Goal: Task Accomplishment & Management: Use online tool/utility

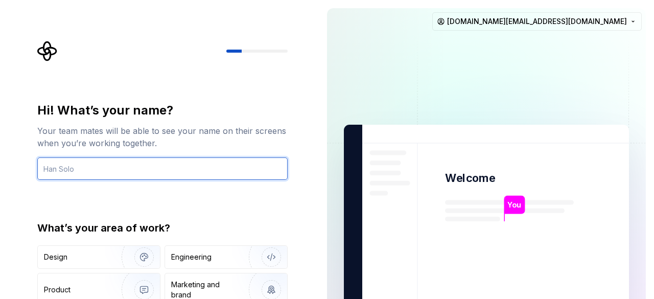
click at [177, 170] on input "text" at bounding box center [162, 168] width 251 height 22
click at [141, 176] on input "text" at bounding box center [162, 168] width 251 height 22
click at [110, 171] on input "text" at bounding box center [162, 168] width 251 height 22
type input "[PERSON_NAME]"
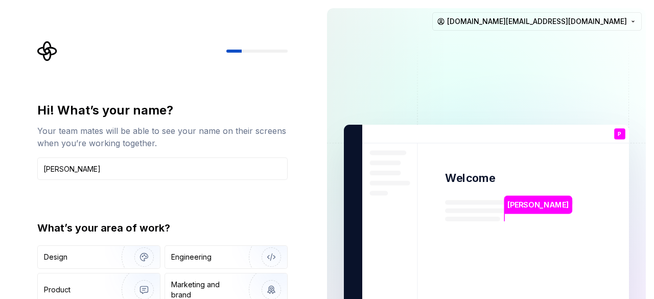
click at [160, 203] on div "Hi! What’s your name? Your team mates will be able to see your name on their sc…" at bounding box center [162, 218] width 251 height 232
click at [24, 190] on div "Hi! What’s your name? Your team mates will be able to see your name on their sc…" at bounding box center [159, 230] width 319 height 461
click at [234, 196] on div "Hi! What’s your name? Your team mates will be able to see your name on their sc…" at bounding box center [162, 218] width 251 height 232
click at [40, 212] on div "Hi! What’s your name? Your team mates will be able to see your name on their sc…" at bounding box center [162, 218] width 251 height 232
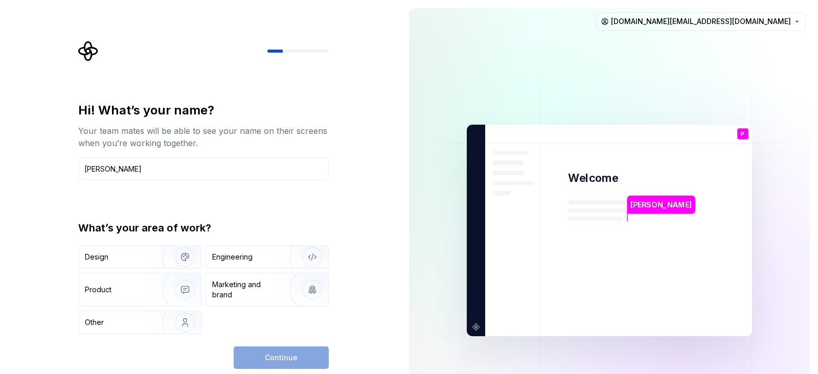
drag, startPoint x: 592, startPoint y: 6, endPoint x: 244, endPoint y: 210, distance: 403.1
click at [244, 210] on div "Hi! What’s your name? Your team mates will be able to see your name on their sc…" at bounding box center [203, 218] width 251 height 232
click at [224, 290] on div "Marketing and brand" at bounding box center [246, 290] width 69 height 20
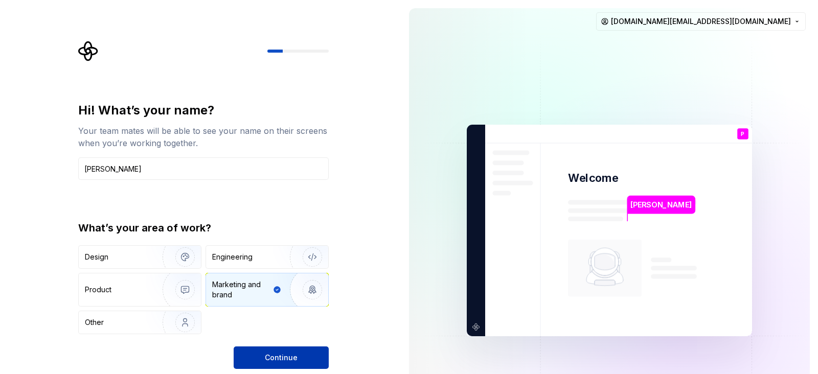
click at [298, 299] on button "Continue" at bounding box center [281, 358] width 95 height 22
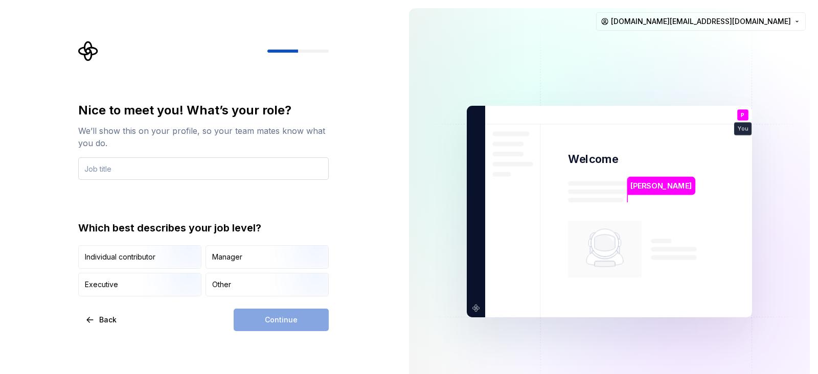
click at [112, 166] on input "text" at bounding box center [203, 168] width 251 height 22
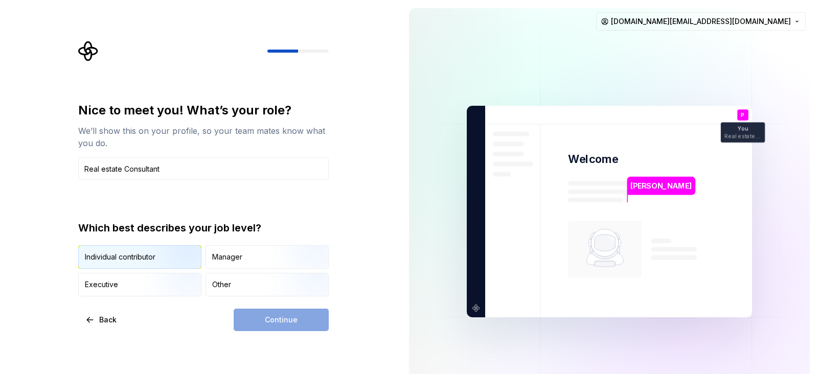
type input "Real estate Consultant"
click at [164, 254] on img "button" at bounding box center [176, 270] width 65 height 69
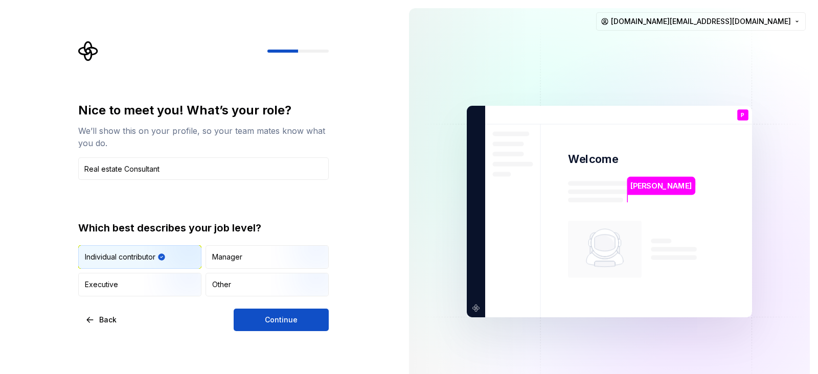
click at [164, 254] on img "button" at bounding box center [176, 270] width 65 height 69
click at [292, 299] on span "Continue" at bounding box center [281, 320] width 33 height 10
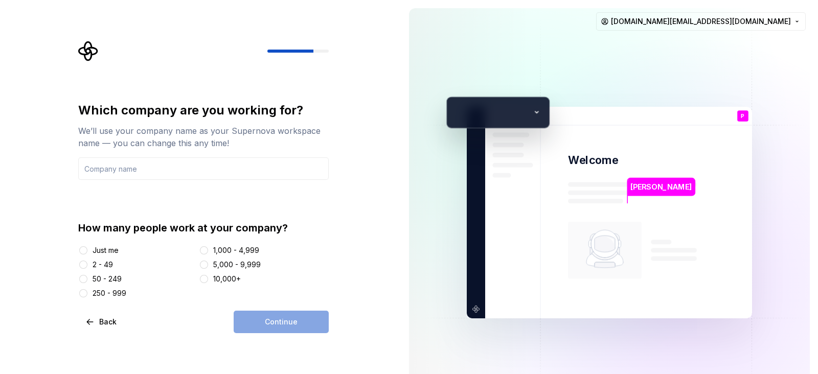
click at [80, 255] on div at bounding box center [83, 250] width 10 height 10
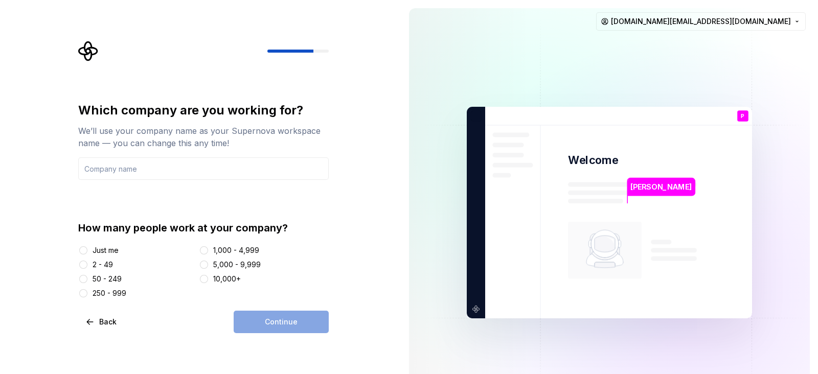
click at [80, 255] on div at bounding box center [83, 250] width 10 height 10
click at [80, 251] on button "Just me" at bounding box center [83, 250] width 8 height 8
click at [112, 165] on input "text" at bounding box center [203, 168] width 251 height 22
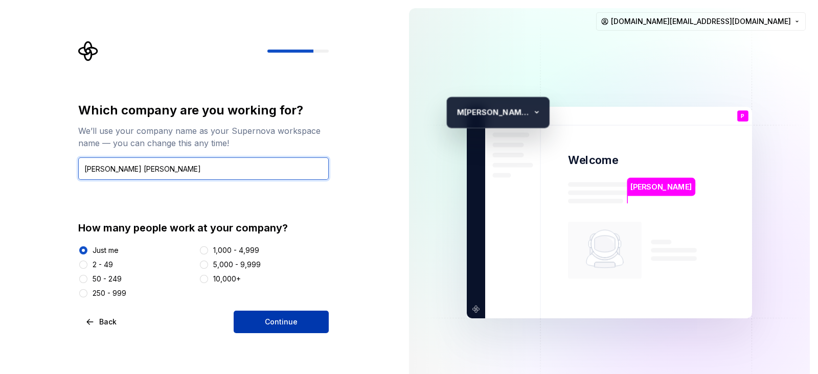
type input "[PERSON_NAME] [PERSON_NAME]"
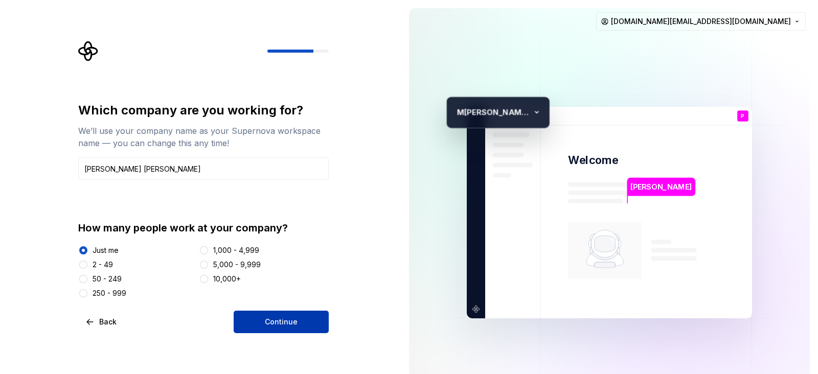
click at [269, 299] on span "Continue" at bounding box center [281, 322] width 33 height 10
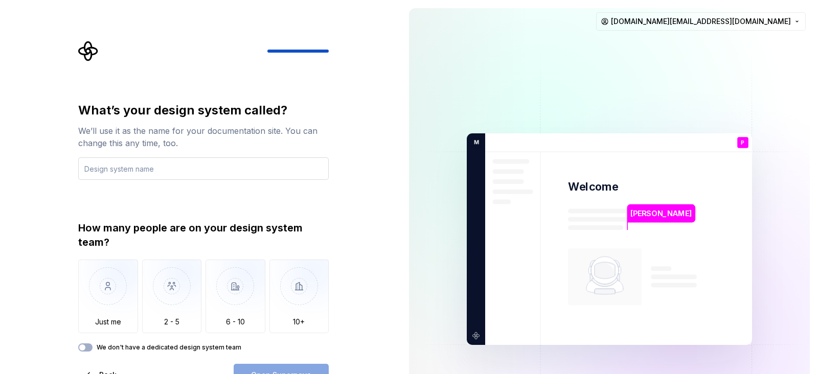
click at [110, 173] on input "text" at bounding box center [203, 168] width 251 height 22
click at [119, 205] on div "What’s your design system called? We’ll use it as the name for your documentati…" at bounding box center [203, 227] width 251 height 250
click at [38, 214] on div "What’s your design system called? We’ll use it as the name for your documentati…" at bounding box center [200, 239] width 401 height 479
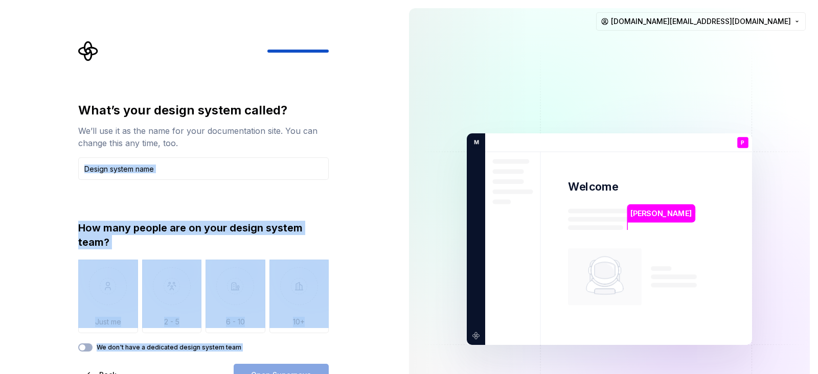
drag, startPoint x: 389, startPoint y: 199, endPoint x: 401, endPoint y: 302, distance: 103.5
click at [401, 299] on div "What’s your design system called? We’ll use it as the name for your documentati…" at bounding box center [409, 239] width 818 height 479
drag, startPoint x: 401, startPoint y: 302, endPoint x: 96, endPoint y: 212, distance: 318.1
click at [96, 212] on div "What’s your design system called? We’ll use it as the name for your documentati…" at bounding box center [203, 227] width 251 height 250
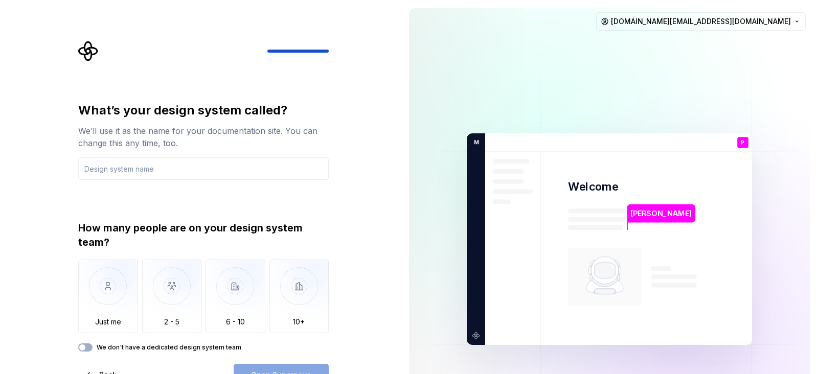
click at [55, 161] on div "What’s your design system called? We’ll use it as the name for your documentati…" at bounding box center [200, 239] width 401 height 479
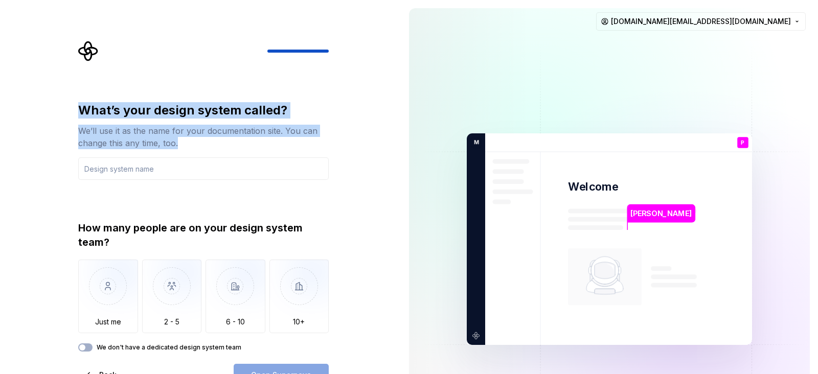
drag, startPoint x: 79, startPoint y: 105, endPoint x: 102, endPoint y: 187, distance: 85.1
click at [102, 187] on div "What’s your design system called? We’ll use it as the name for your documentati…" at bounding box center [203, 227] width 251 height 250
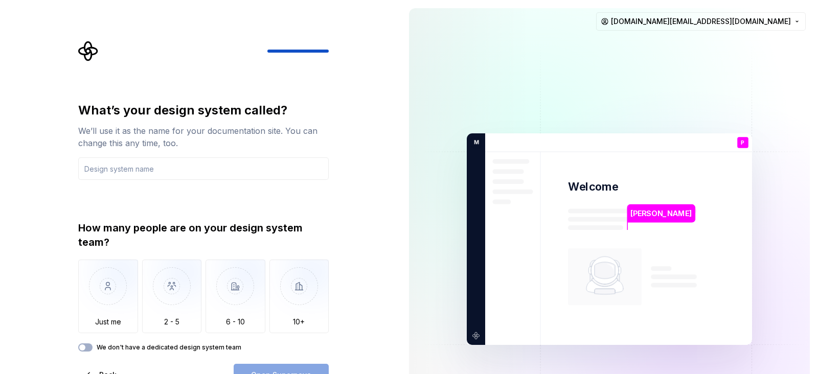
click at [4, 211] on div "What’s your design system called? We’ll use it as the name for your documentati…" at bounding box center [200, 239] width 401 height 479
click at [91, 299] on button "We don't have a dedicated design system team" at bounding box center [85, 348] width 14 height 8
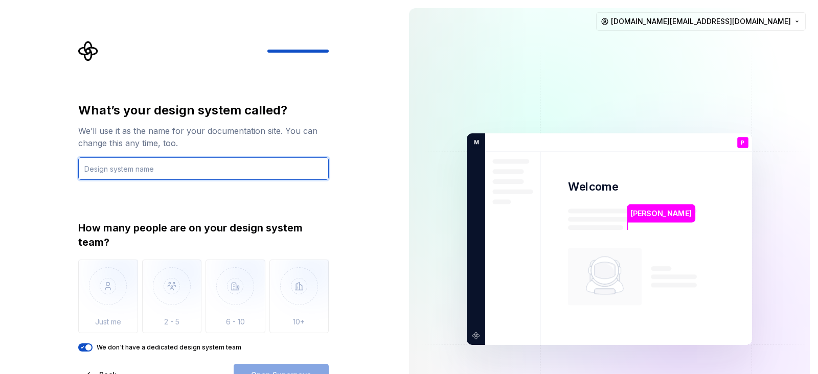
click at [165, 157] on input "text" at bounding box center [203, 168] width 251 height 22
click at [172, 177] on input "text" at bounding box center [203, 168] width 251 height 22
click at [144, 168] on input "text" at bounding box center [203, 168] width 251 height 22
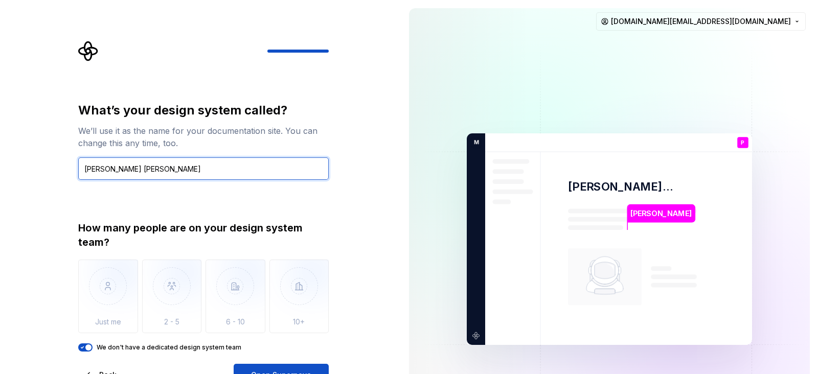
type input "[PERSON_NAME] [PERSON_NAME]"
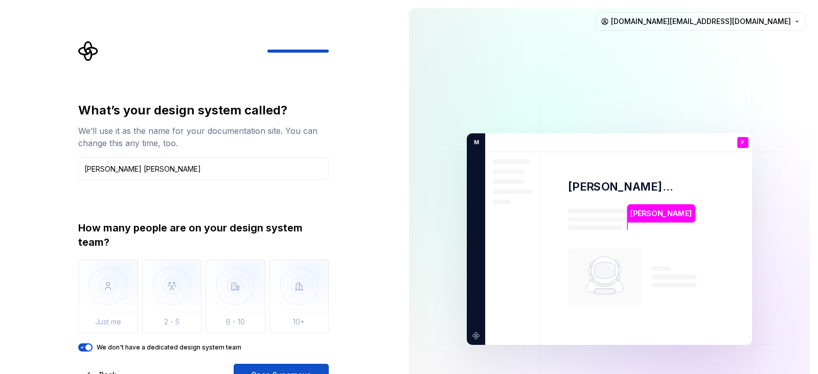
click at [205, 210] on div "What’s your design system called? We’ll use it as the name for your documentati…" at bounding box center [203, 227] width 251 height 250
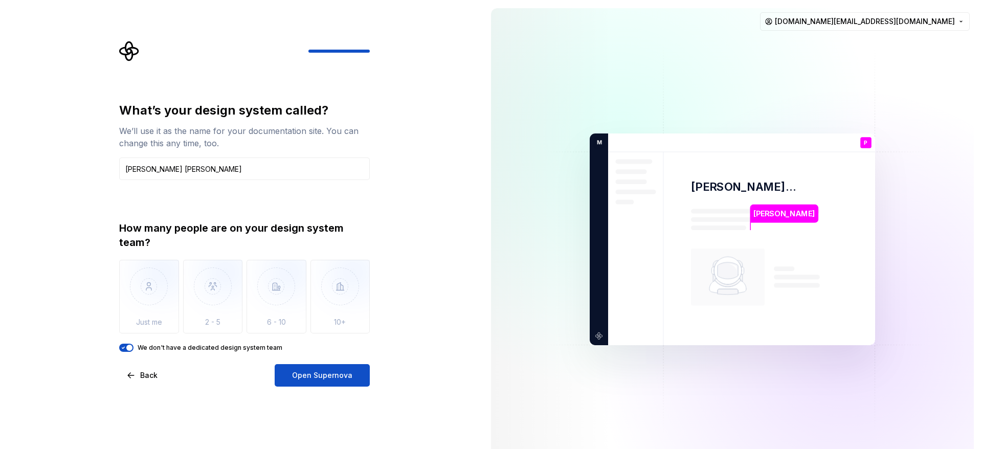
drag, startPoint x: 753, startPoint y: 5, endPoint x: 1, endPoint y: 242, distance: 788.7
click at [1, 242] on div "What’s your design system called? We’ll use it as the name for your documentati…" at bounding box center [241, 239] width 483 height 479
click at [315, 299] on button "Open Supernova" at bounding box center [322, 375] width 95 height 22
click at [36, 252] on div "What’s your design system called? We’ll use it as the name for your documentati…" at bounding box center [241, 239] width 483 height 479
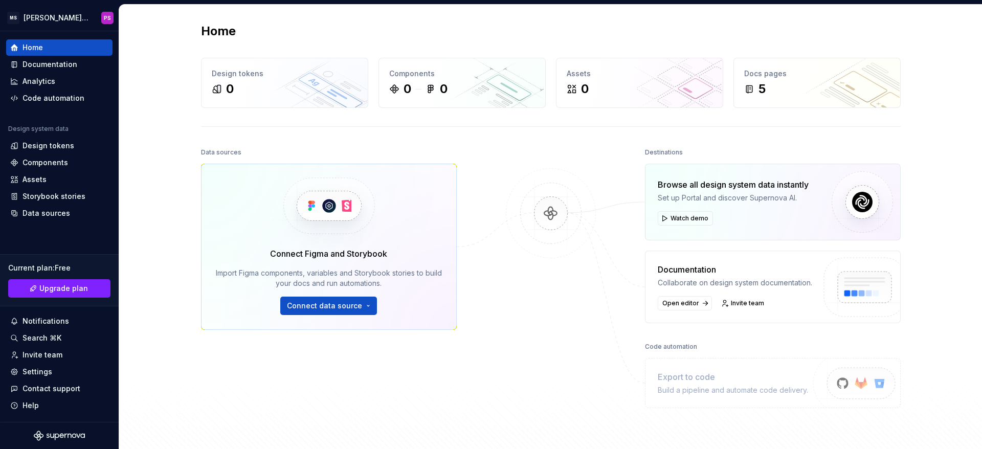
click at [332, 265] on div "Connect Figma and Storybook Import Figma components, variables and Storybook st…" at bounding box center [329, 280] width 226 height 67
click at [368, 299] on button "Connect data source" at bounding box center [328, 306] width 97 height 18
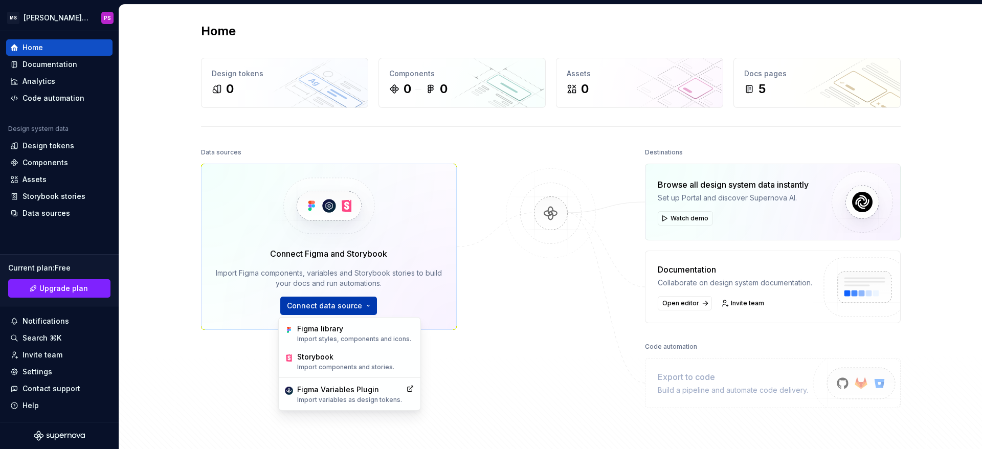
click at [361, 299] on button "Connect data source" at bounding box center [328, 306] width 97 height 18
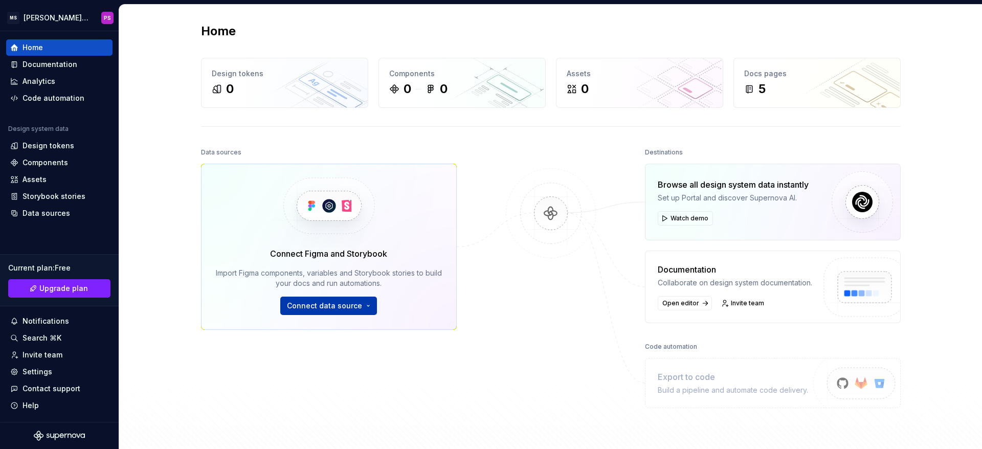
click at [361, 299] on button "Connect data source" at bounding box center [328, 306] width 97 height 18
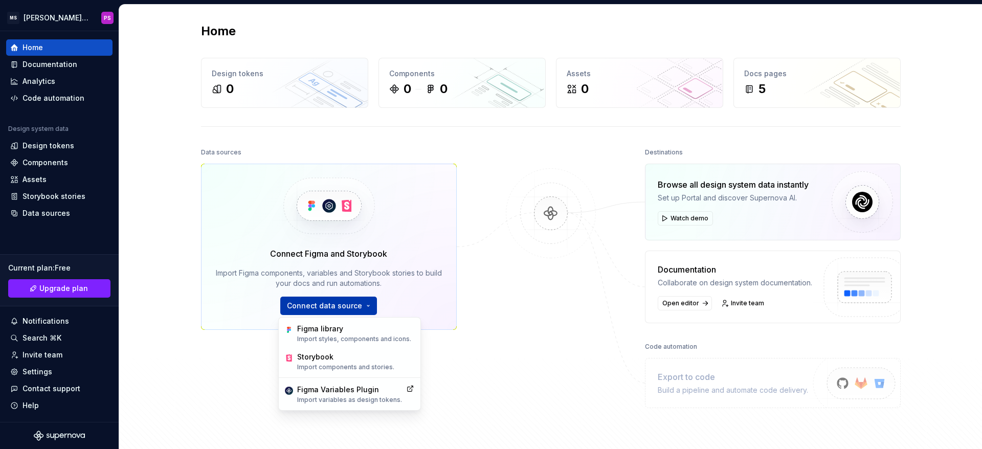
click at [361, 299] on button "Connect data source" at bounding box center [328, 306] width 97 height 18
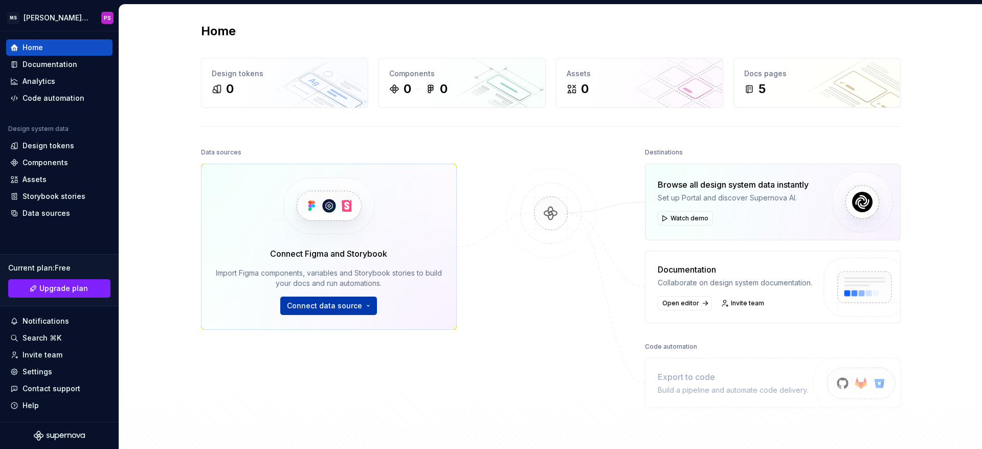
click at [361, 299] on button "Connect data source" at bounding box center [328, 306] width 97 height 18
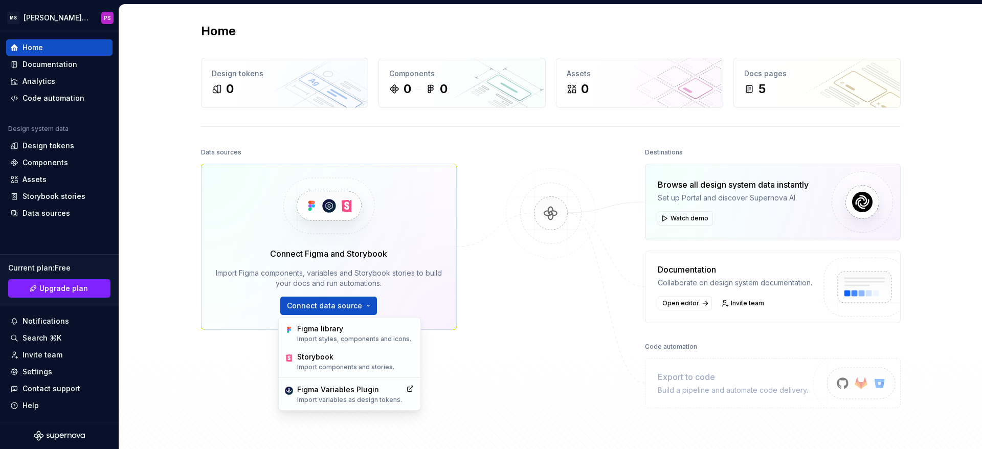
click at [513, 299] on div at bounding box center [551, 279] width 102 height 269
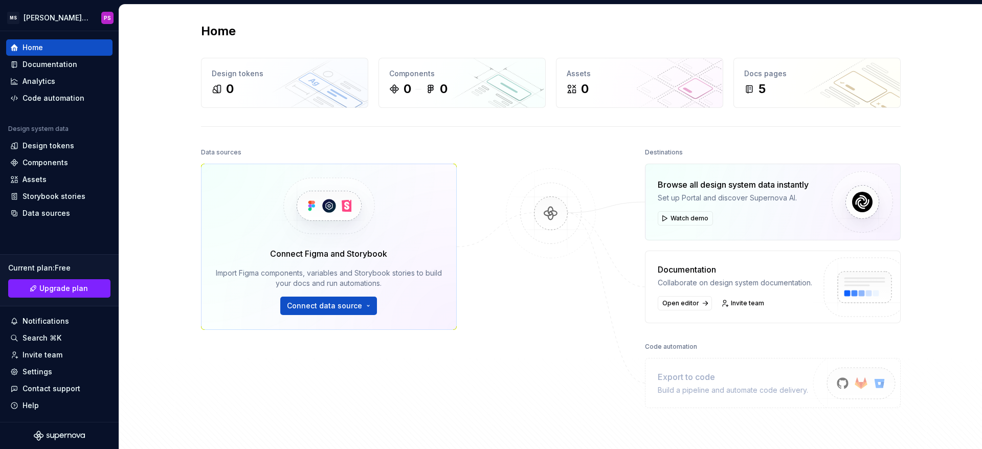
click at [512, 299] on div at bounding box center [551, 279] width 102 height 269
click at [55, 197] on div "Storybook stories" at bounding box center [53, 196] width 63 height 10
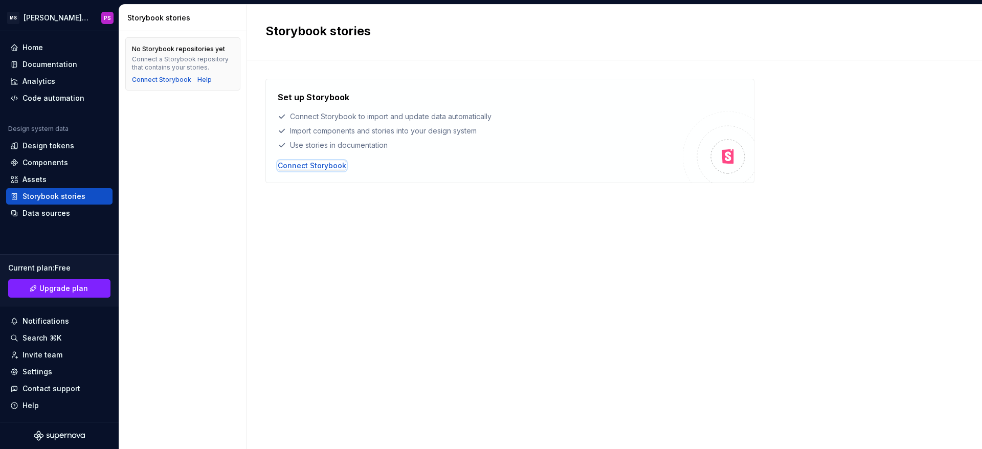
click at [310, 165] on div "Connect Storybook" at bounding box center [312, 166] width 69 height 10
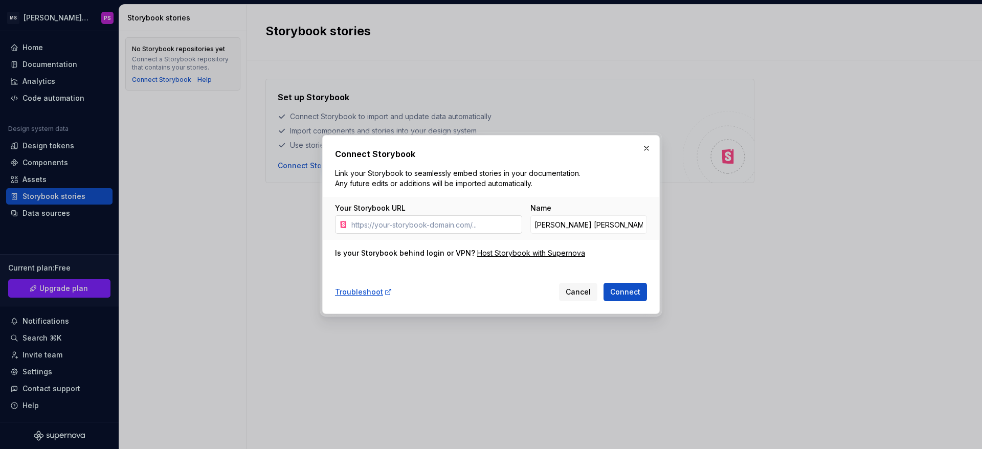
click at [400, 227] on input "Your Storybook URL" at bounding box center [434, 224] width 175 height 18
click at [501, 256] on div "Host Storybook with Supernova" at bounding box center [531, 253] width 108 height 10
click at [417, 224] on input "Your Storybook URL" at bounding box center [434, 224] width 175 height 18
click at [406, 224] on input "Your Storybook URL" at bounding box center [434, 224] width 175 height 18
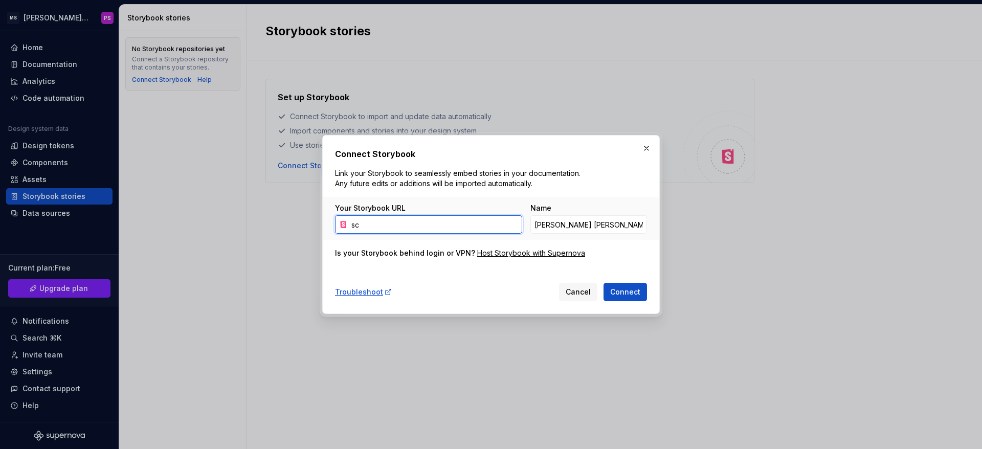
type input "s"
drag, startPoint x: 353, startPoint y: 204, endPoint x: 400, endPoint y: 209, distance: 46.8
click at [400, 209] on label "Your Storybook URL" at bounding box center [370, 208] width 71 height 10
copy label "Storybook UR"
click at [621, 291] on span "Connect" at bounding box center [625, 292] width 30 height 10
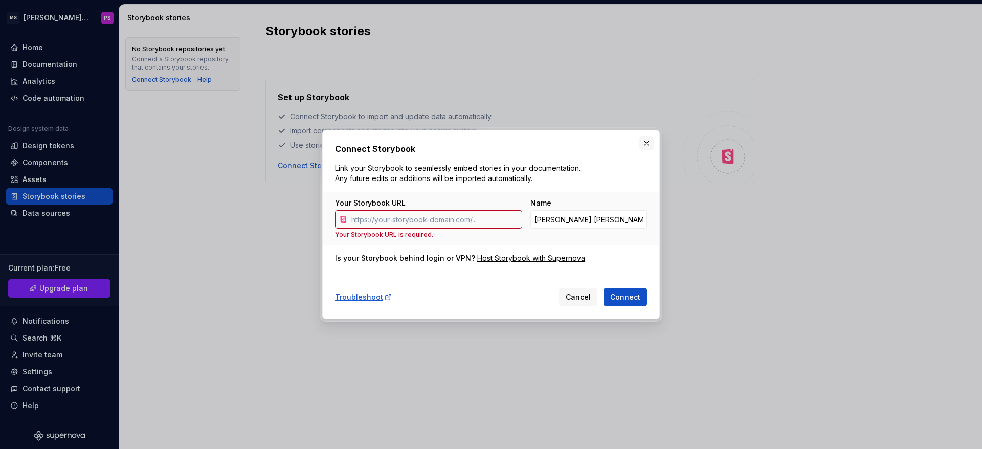
click at [645, 141] on button "button" at bounding box center [646, 143] width 14 height 14
